Goal: Navigation & Orientation: Understand site structure

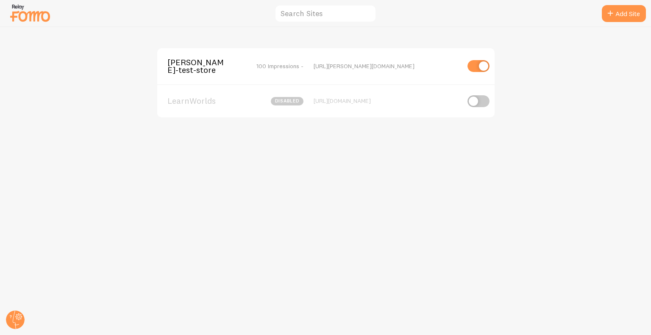
click at [200, 62] on span "[PERSON_NAME]-test-store" at bounding box center [202, 67] width 68 height 16
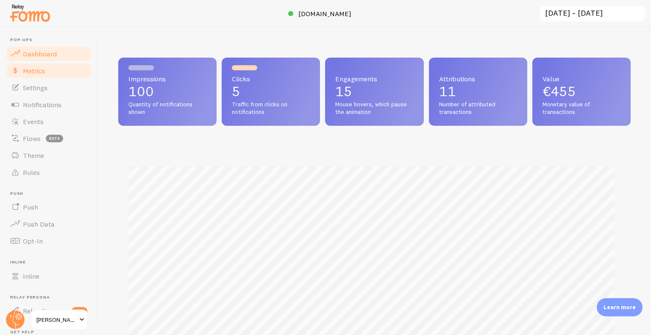
click at [53, 68] on link "Metrics" at bounding box center [48, 70] width 87 height 17
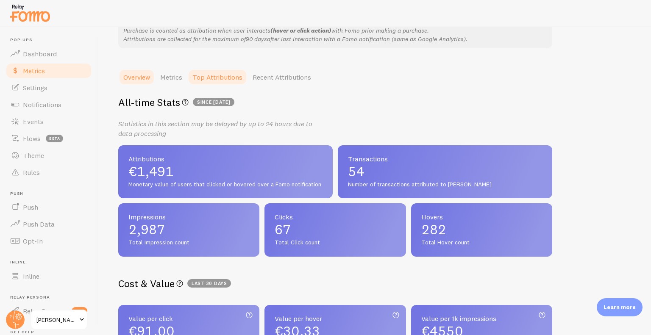
scroll to position [169, 0]
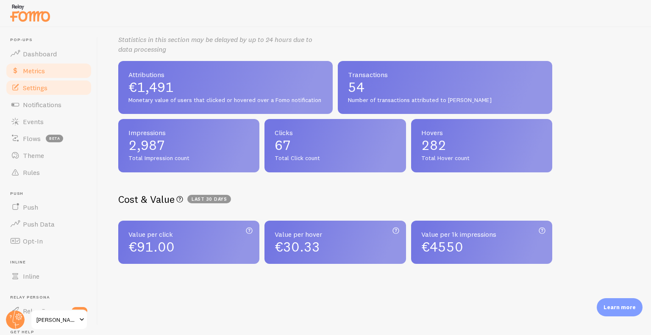
click at [52, 91] on link "Settings" at bounding box center [48, 87] width 87 height 17
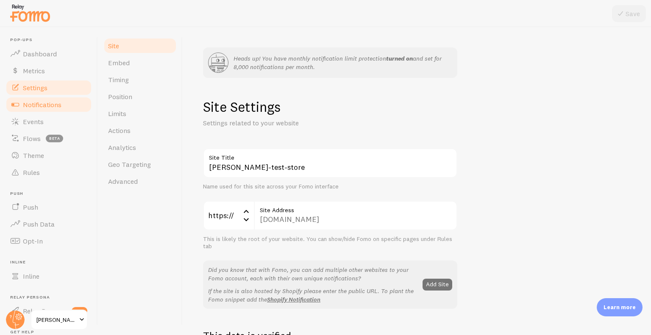
click at [56, 105] on span "Notifications" at bounding box center [42, 105] width 39 height 8
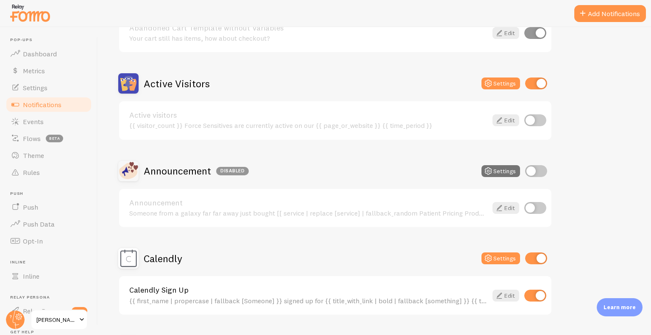
scroll to position [424, 0]
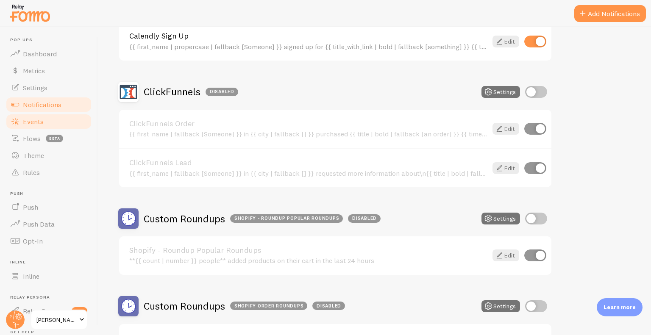
click at [29, 125] on span "Events" at bounding box center [33, 121] width 21 height 8
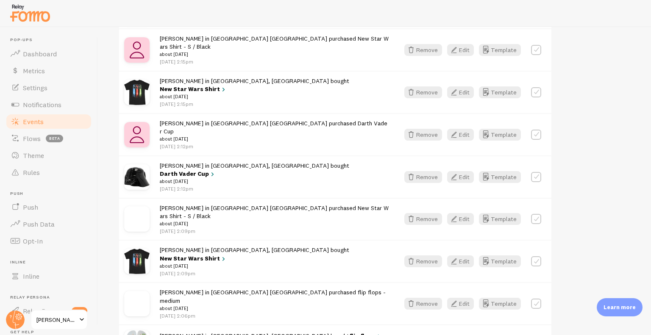
scroll to position [551, 0]
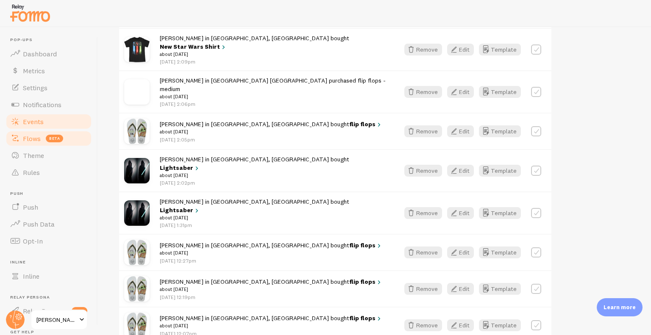
click at [42, 134] on link "Flows beta" at bounding box center [48, 138] width 87 height 17
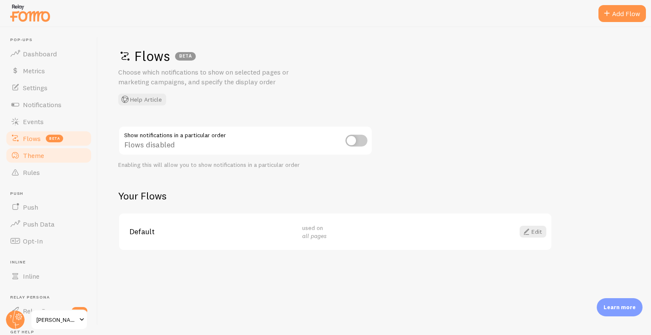
click at [48, 155] on link "Theme" at bounding box center [48, 155] width 87 height 17
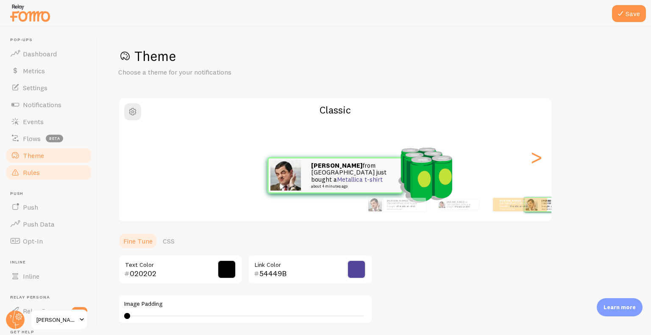
click at [38, 171] on span "Rules" at bounding box center [31, 172] width 17 height 8
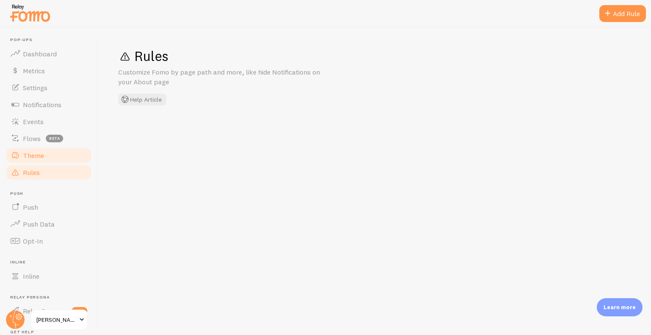
click at [39, 152] on span "Theme" at bounding box center [33, 155] width 21 height 8
